Goal: Information Seeking & Learning: Find specific fact

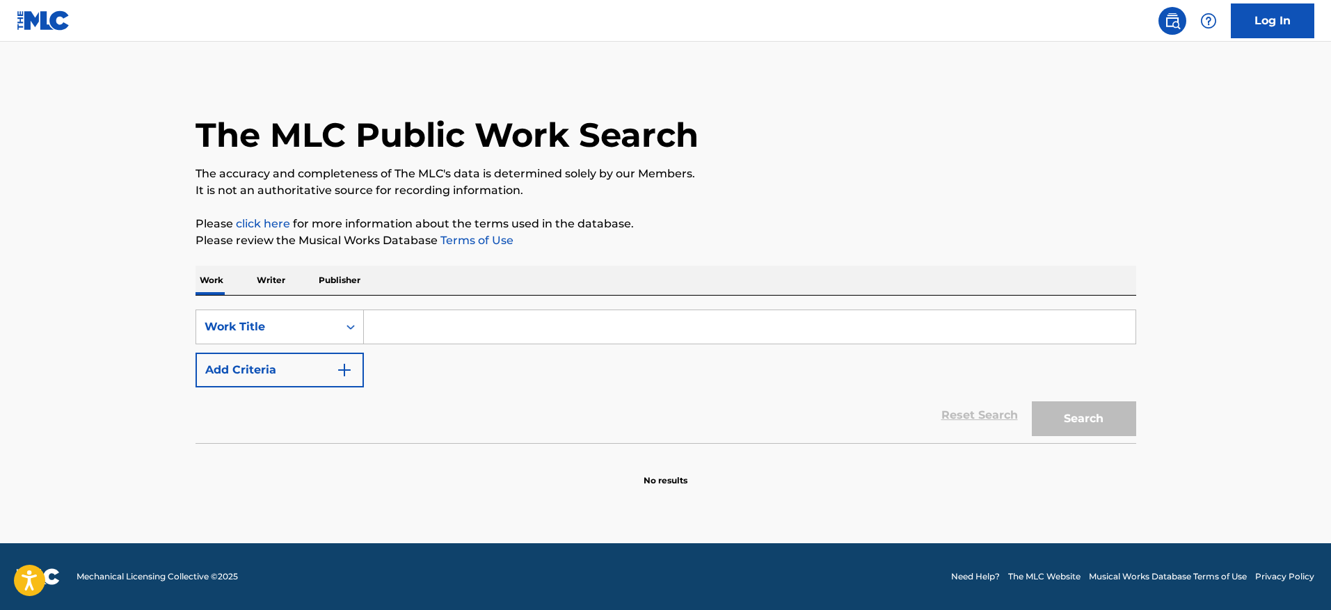
click at [344, 364] on img "Search Form" at bounding box center [344, 370] width 17 height 17
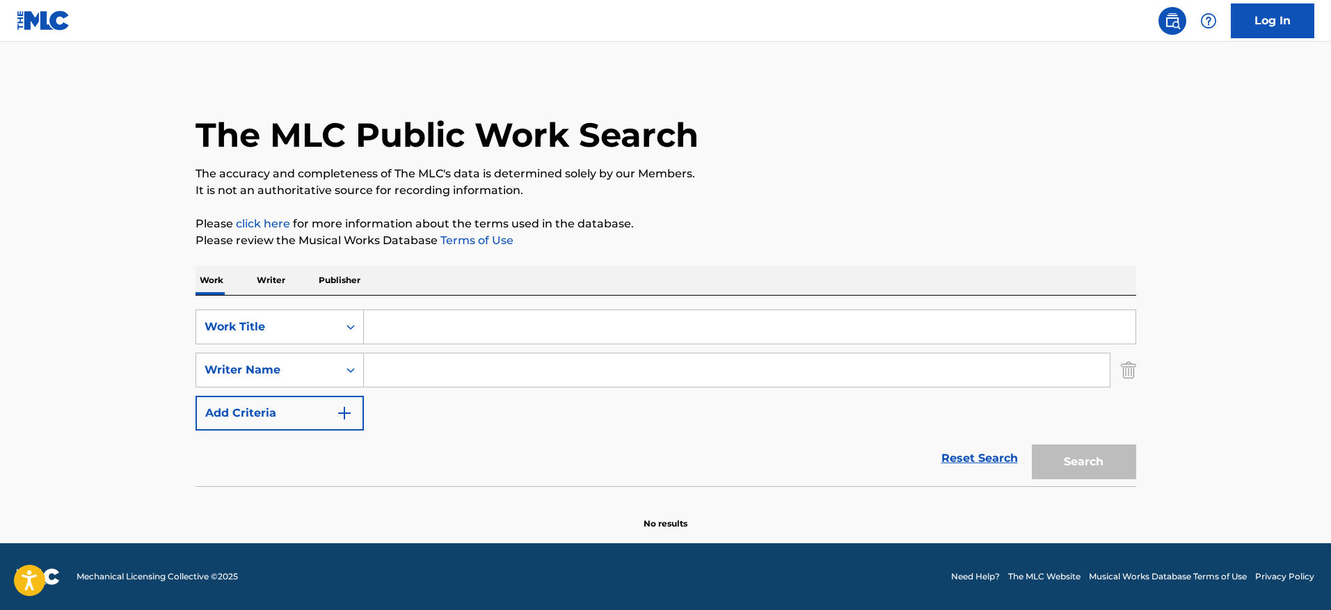
click at [466, 328] on input "Search Form" at bounding box center [750, 326] width 772 height 33
paste input "BAMBOLA"
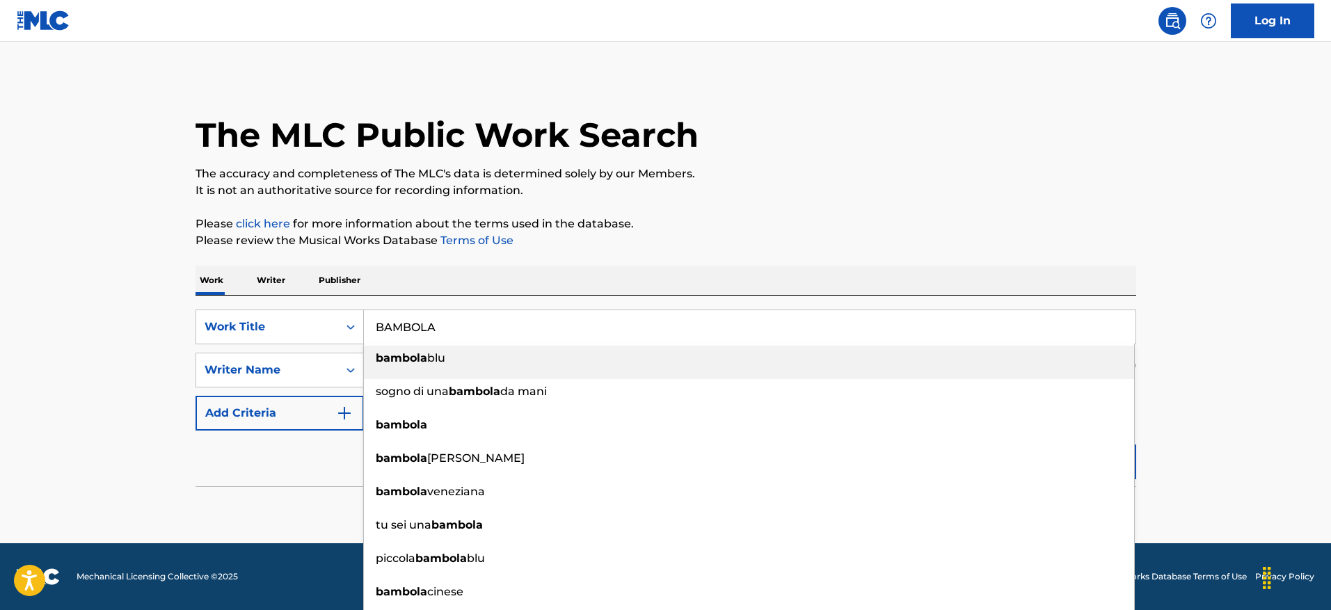
click at [468, 363] on div "bambola blu" at bounding box center [749, 358] width 770 height 25
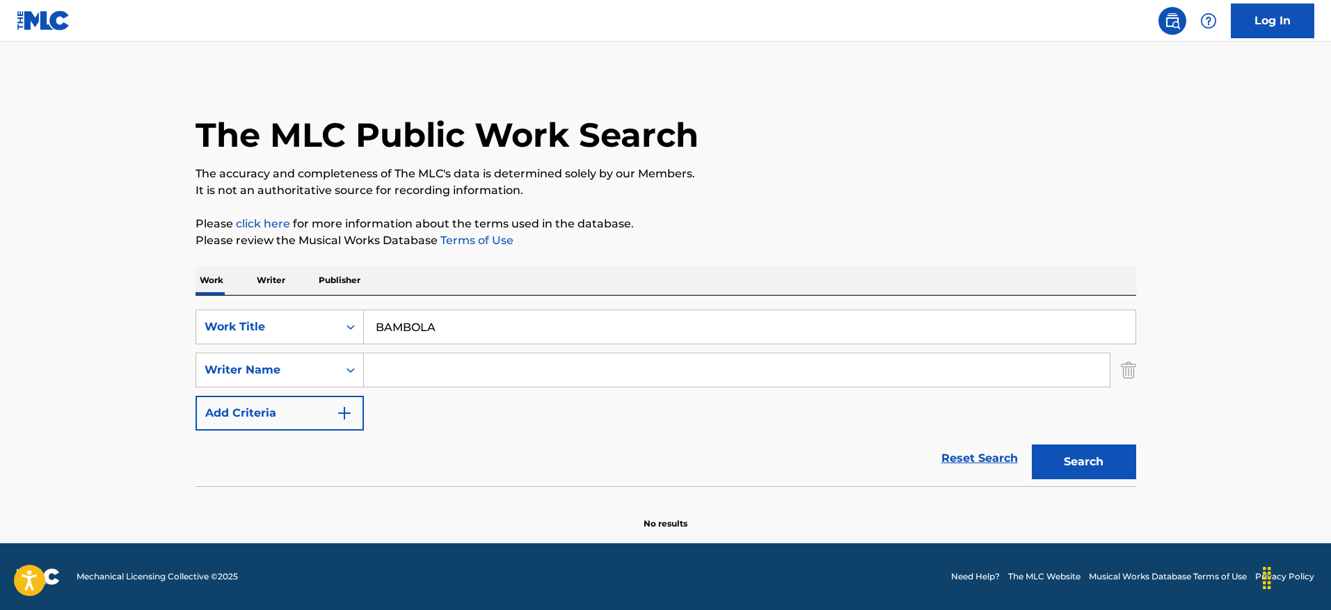
drag, startPoint x: 482, startPoint y: 328, endPoint x: 489, endPoint y: 209, distance: 119.2
click at [422, 342] on input "BAMBOLA" at bounding box center [750, 326] width 772 height 33
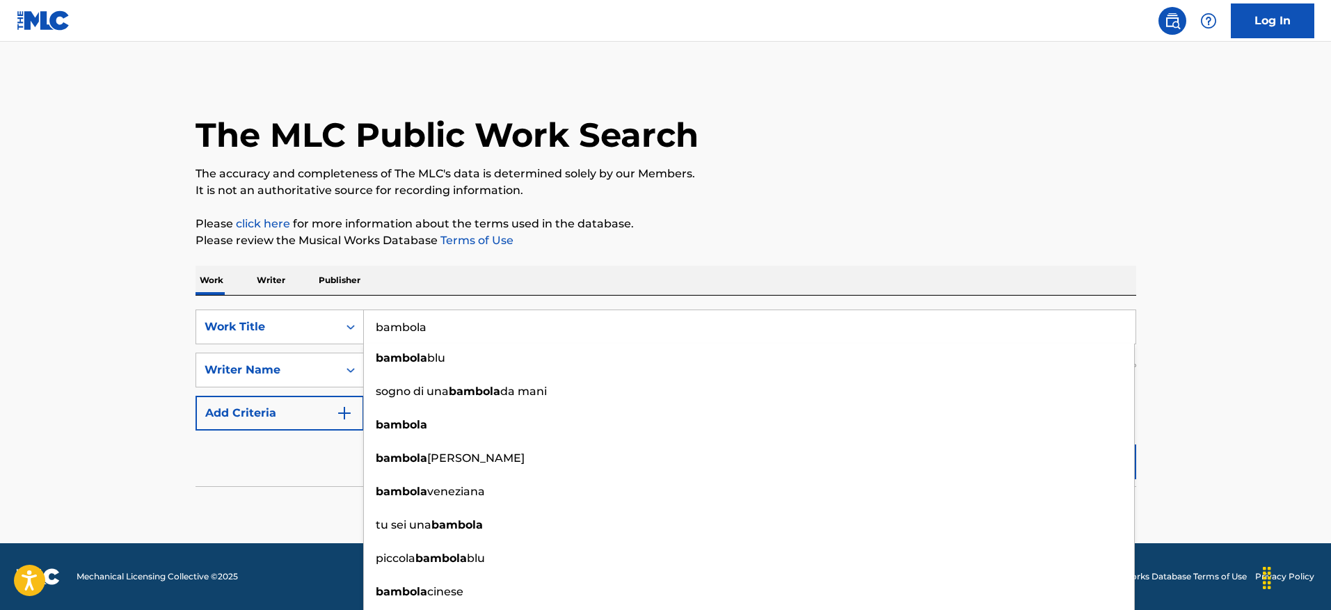
type input "bambola"
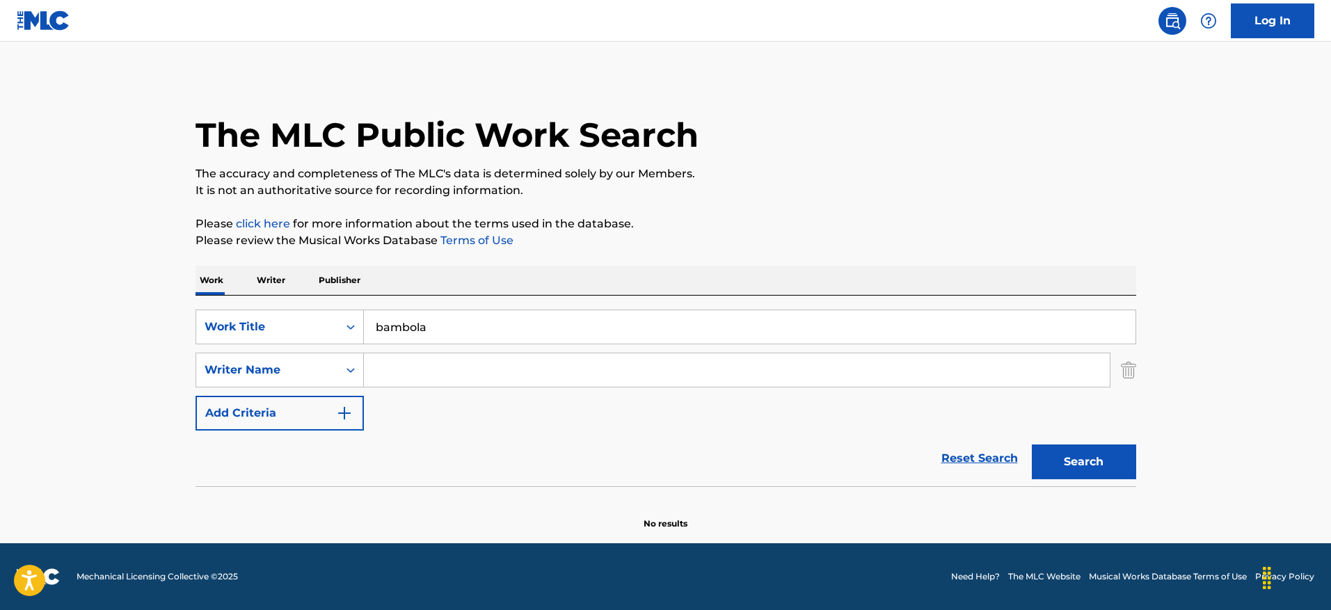
click at [1243, 180] on main "The MLC Public Work Search The accuracy and completeness of The MLC's data is d…" at bounding box center [665, 293] width 1331 height 502
drag, startPoint x: 589, startPoint y: 374, endPoint x: 589, endPoint y: 356, distance: 17.4
click at [589, 374] on input "Search Form" at bounding box center [737, 370] width 746 height 33
type input "[PERSON_NAME]"
click at [1096, 465] on button "Search" at bounding box center [1084, 462] width 104 height 35
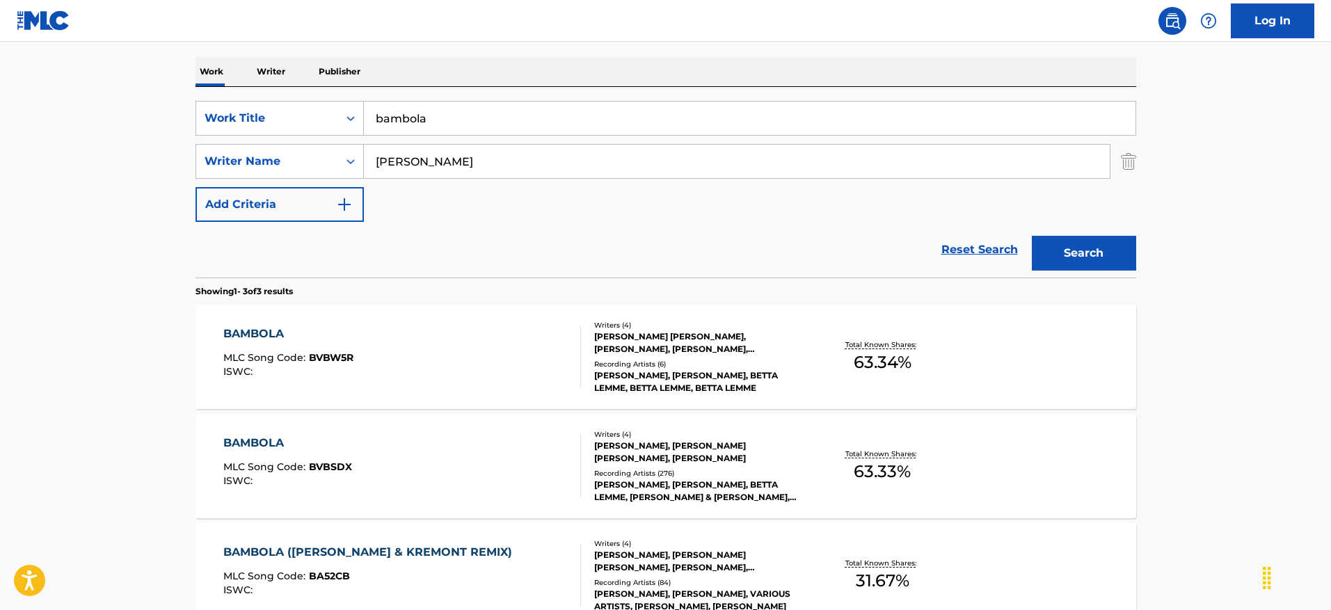
scroll to position [313, 0]
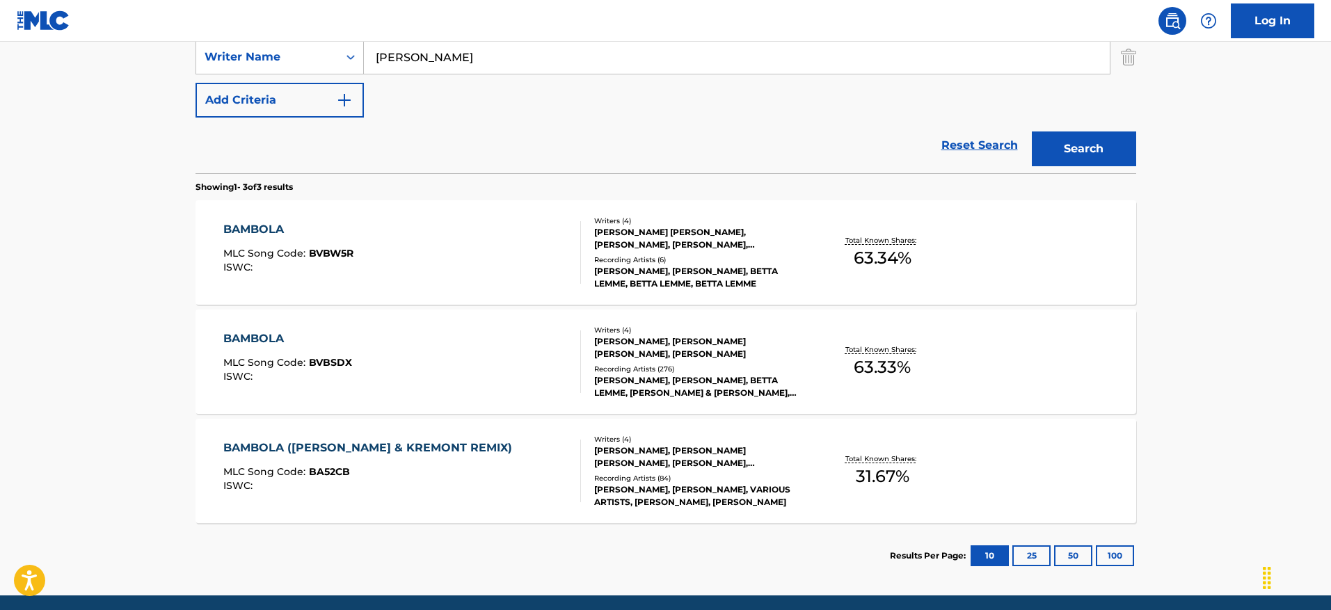
click at [437, 246] on div "BAMBOLA MLC Song Code : BVBW5R ISWC :" at bounding box center [402, 252] width 358 height 63
